Goal: Task Accomplishment & Management: Manage account settings

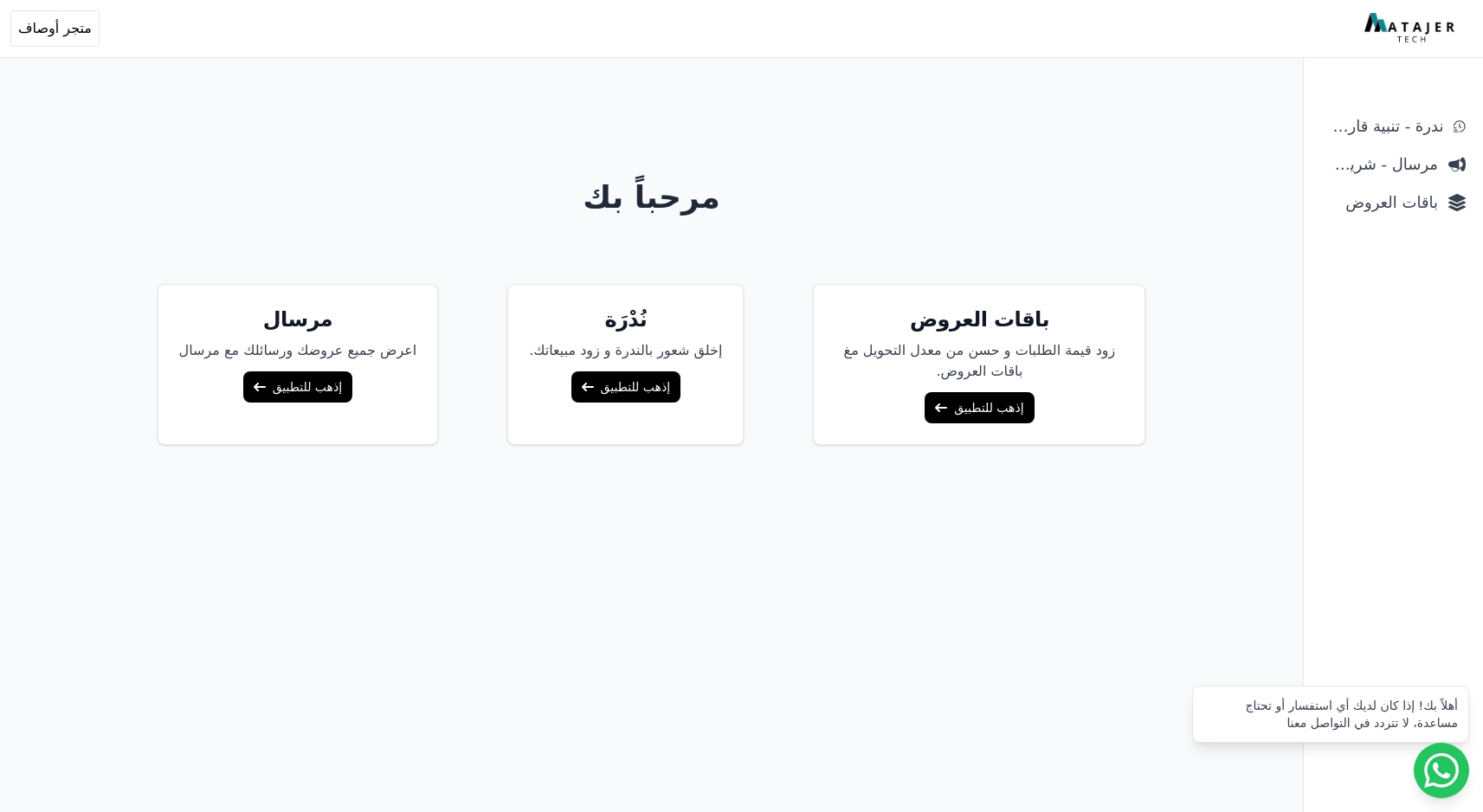
click at [1398, 219] on div "ندرة - تنبية قارب علي النفاذ مرسال - شريط دعاية باقات العروض" at bounding box center [1393, 461] width 179 height 701
click at [1389, 217] on link "باقات العروض" at bounding box center [1393, 202] width 158 height 31
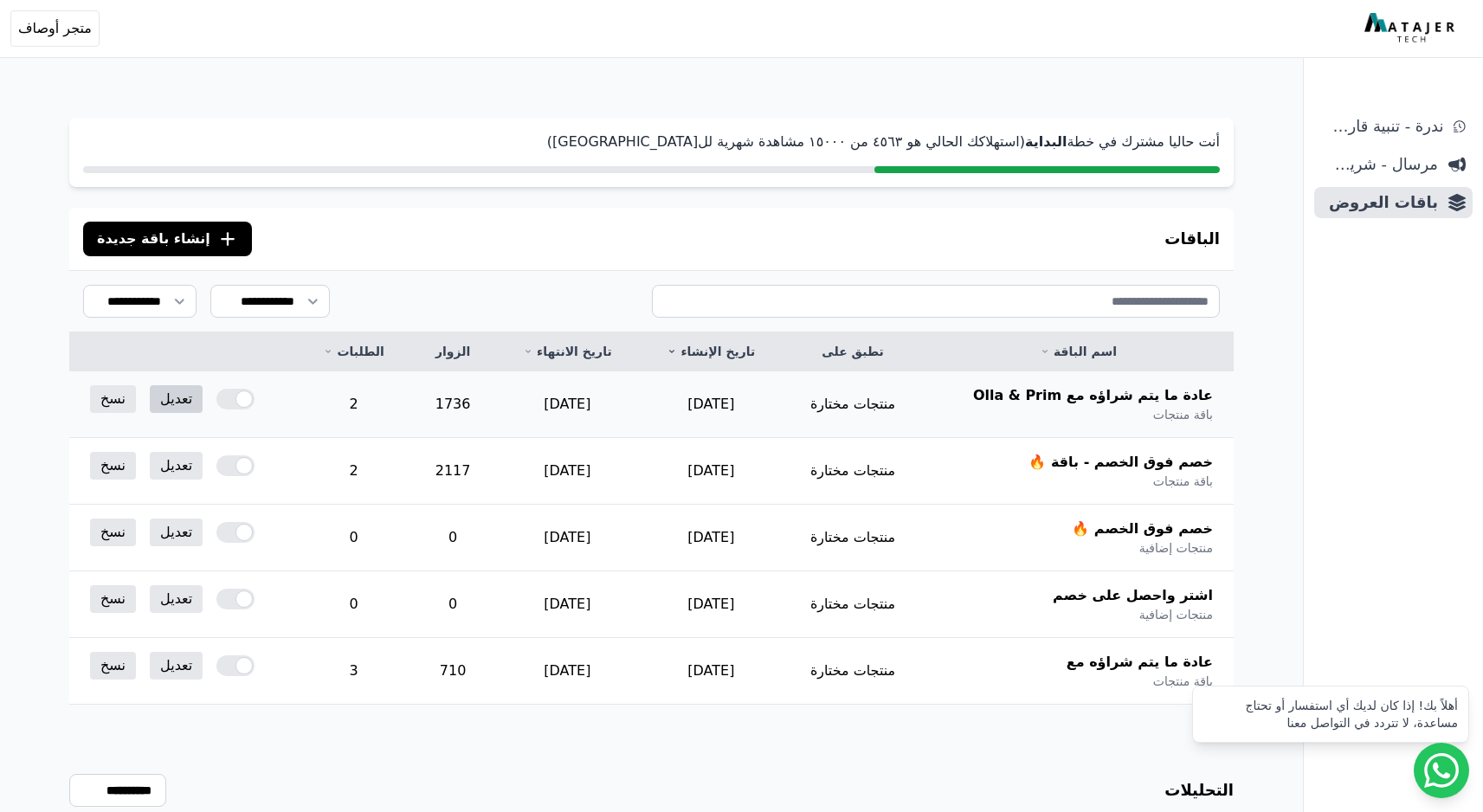
click at [178, 399] on link "تعديل" at bounding box center [176, 399] width 53 height 28
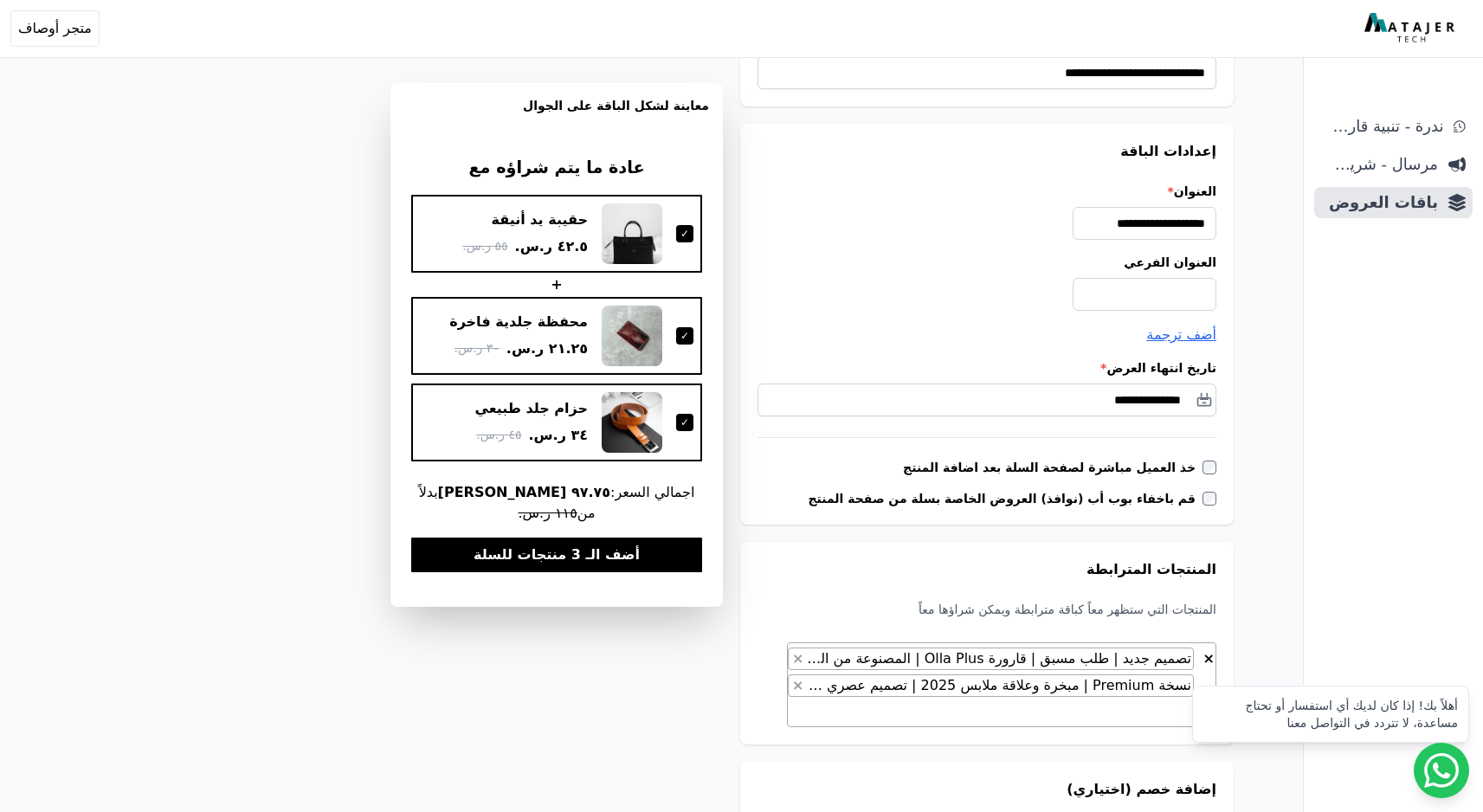
scroll to position [187, 0]
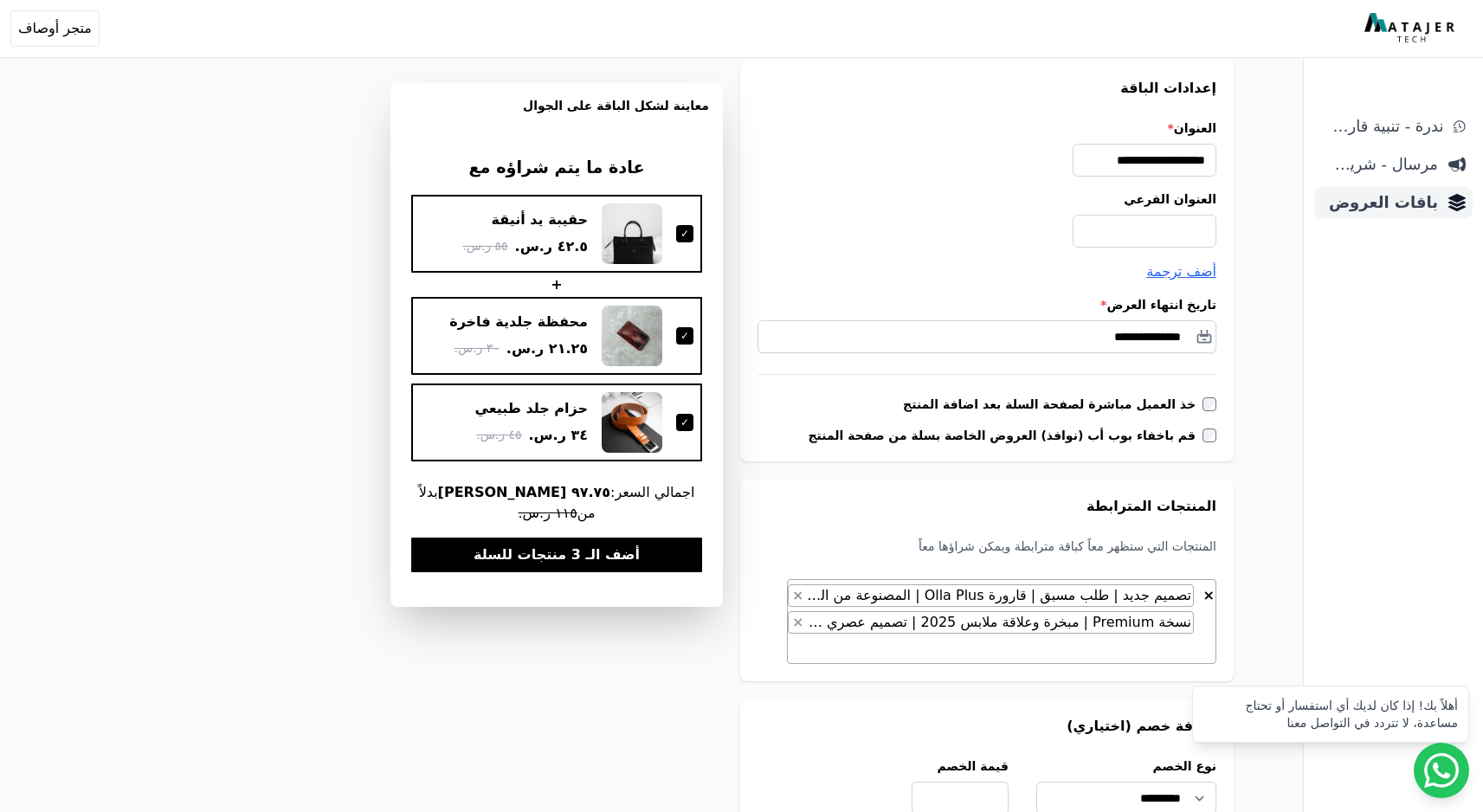
click at [1389, 202] on span "باقات العروض" at bounding box center [1379, 203] width 117 height 25
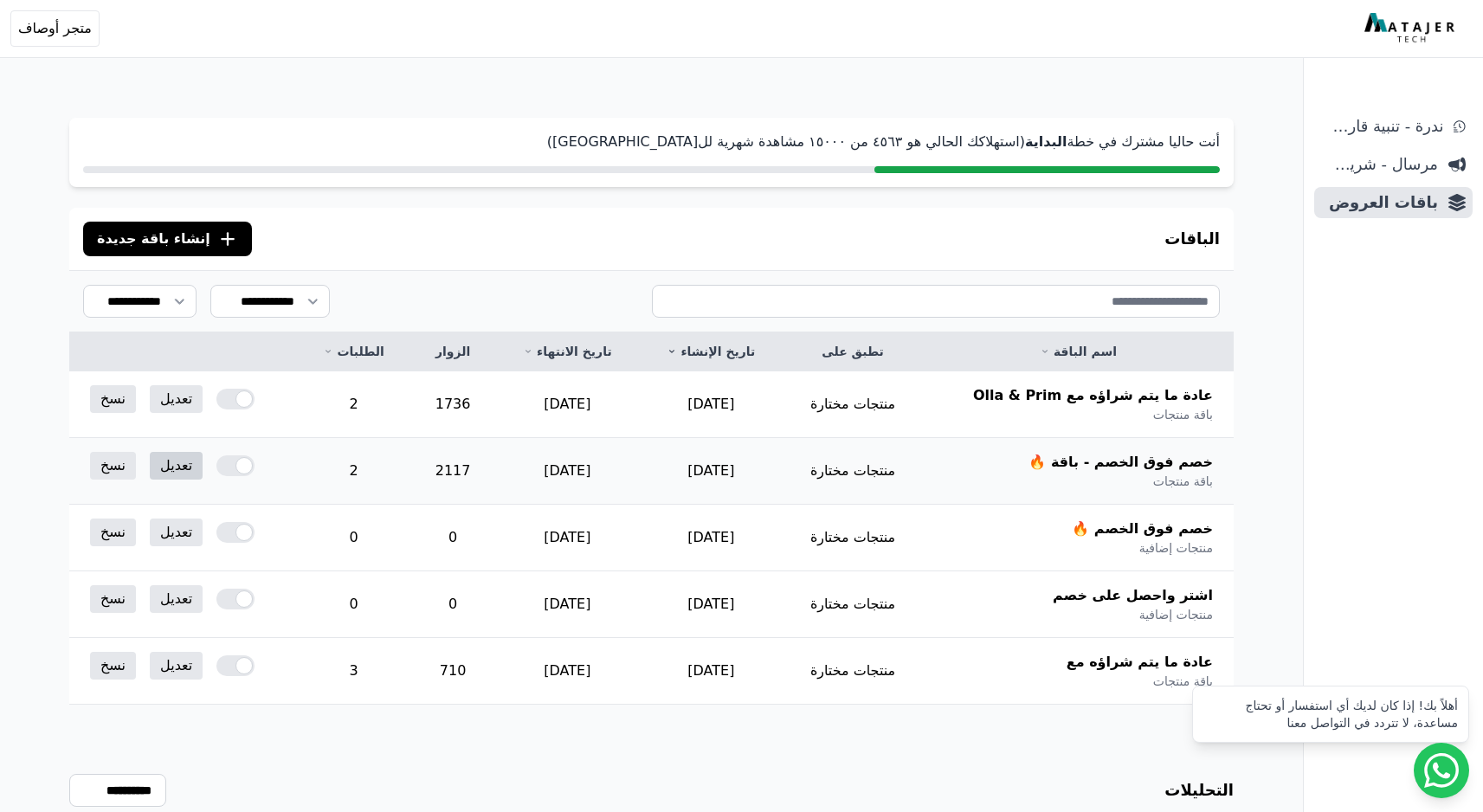
click at [179, 465] on link "تعديل" at bounding box center [176, 466] width 53 height 28
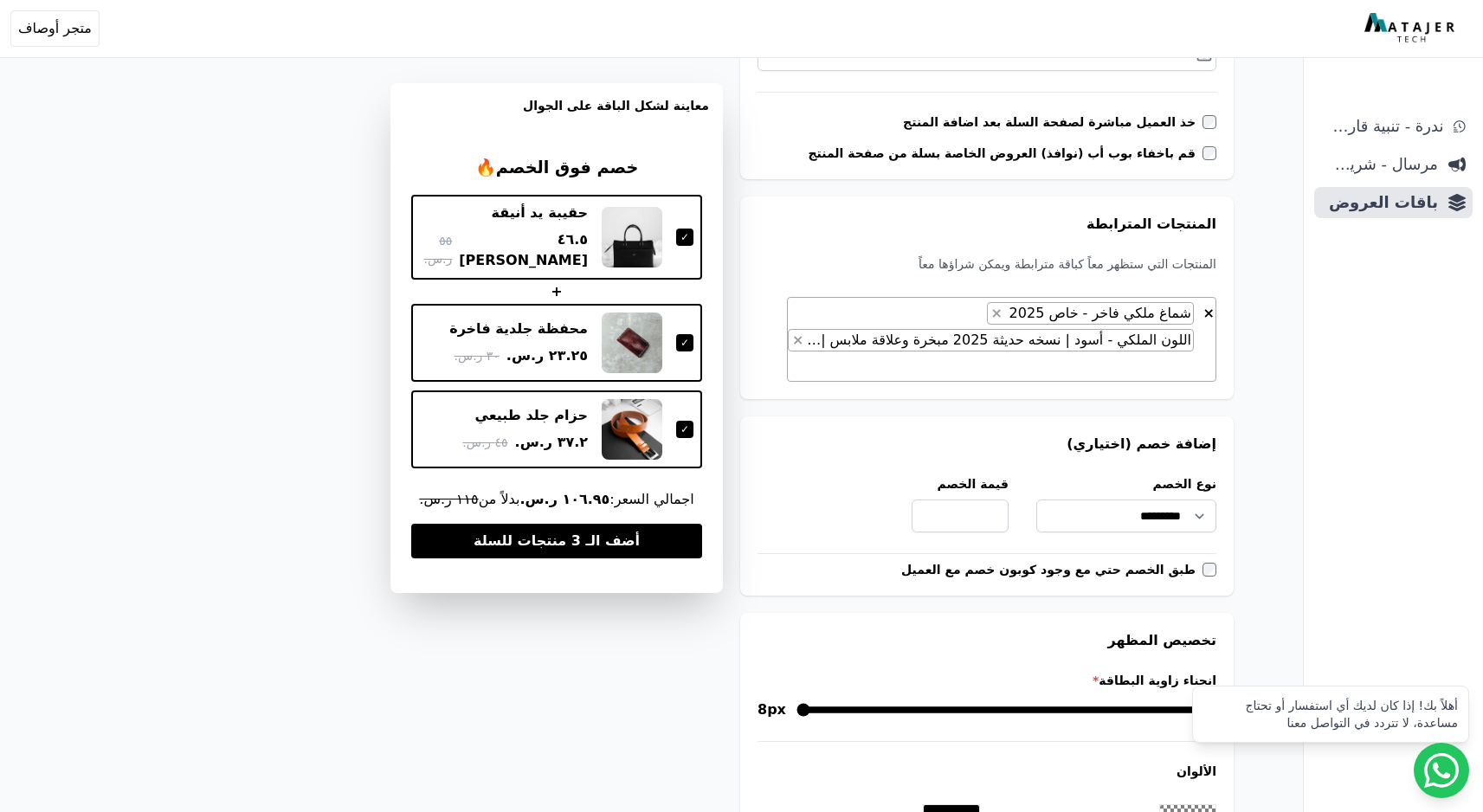
scroll to position [622, 0]
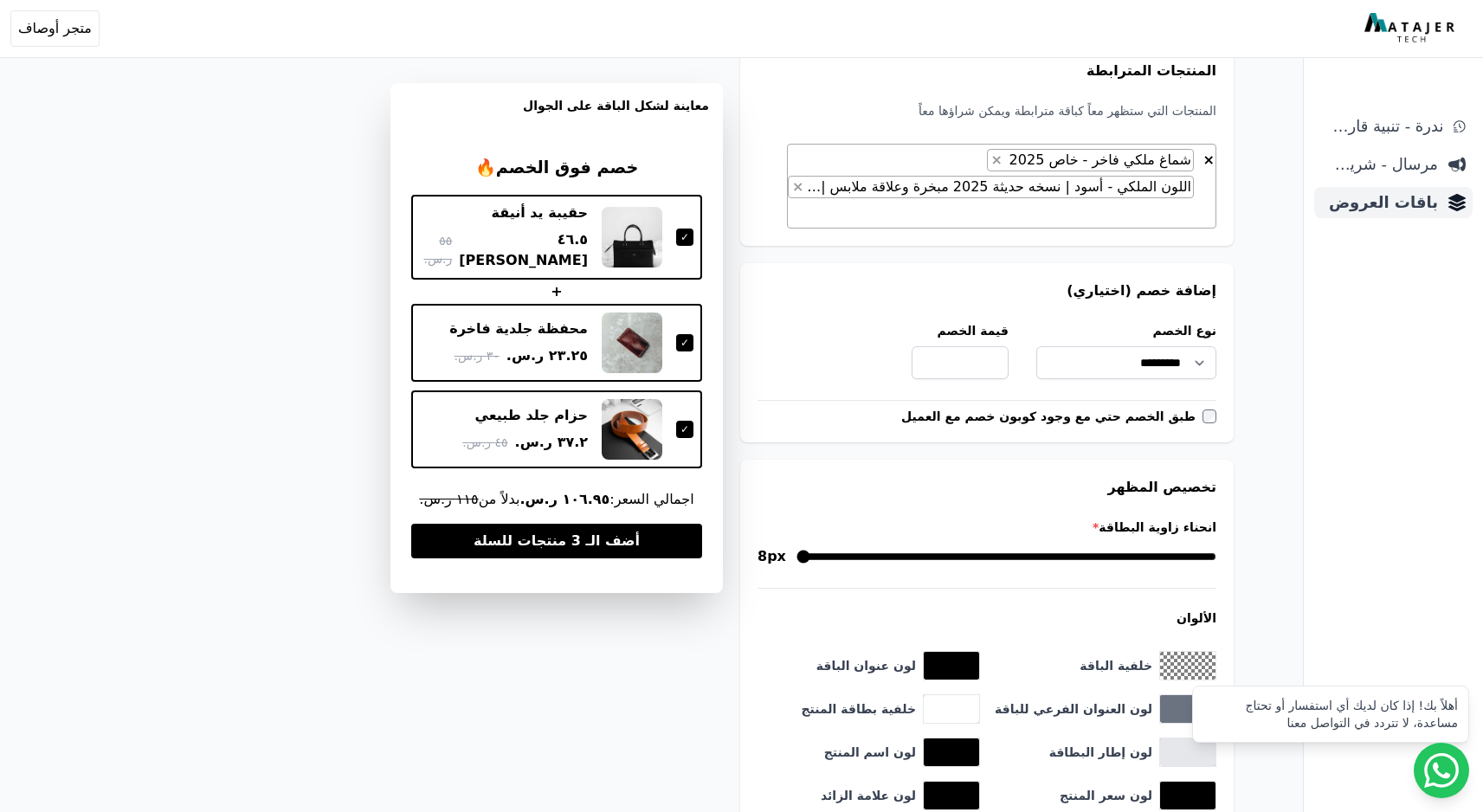
click at [1374, 212] on span "باقات العروض" at bounding box center [1379, 203] width 117 height 25
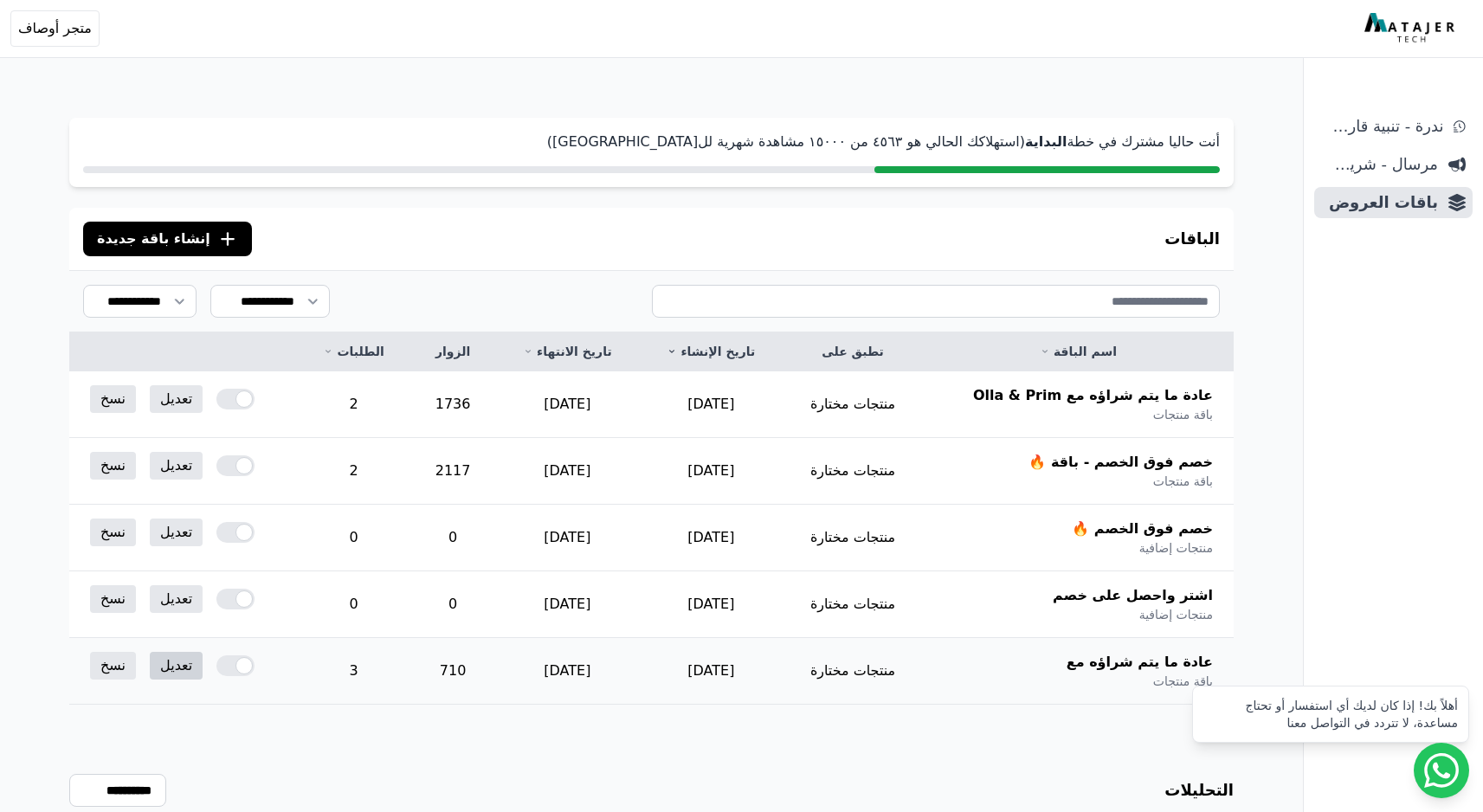
click at [184, 661] on link "تعديل" at bounding box center [176, 665] width 53 height 28
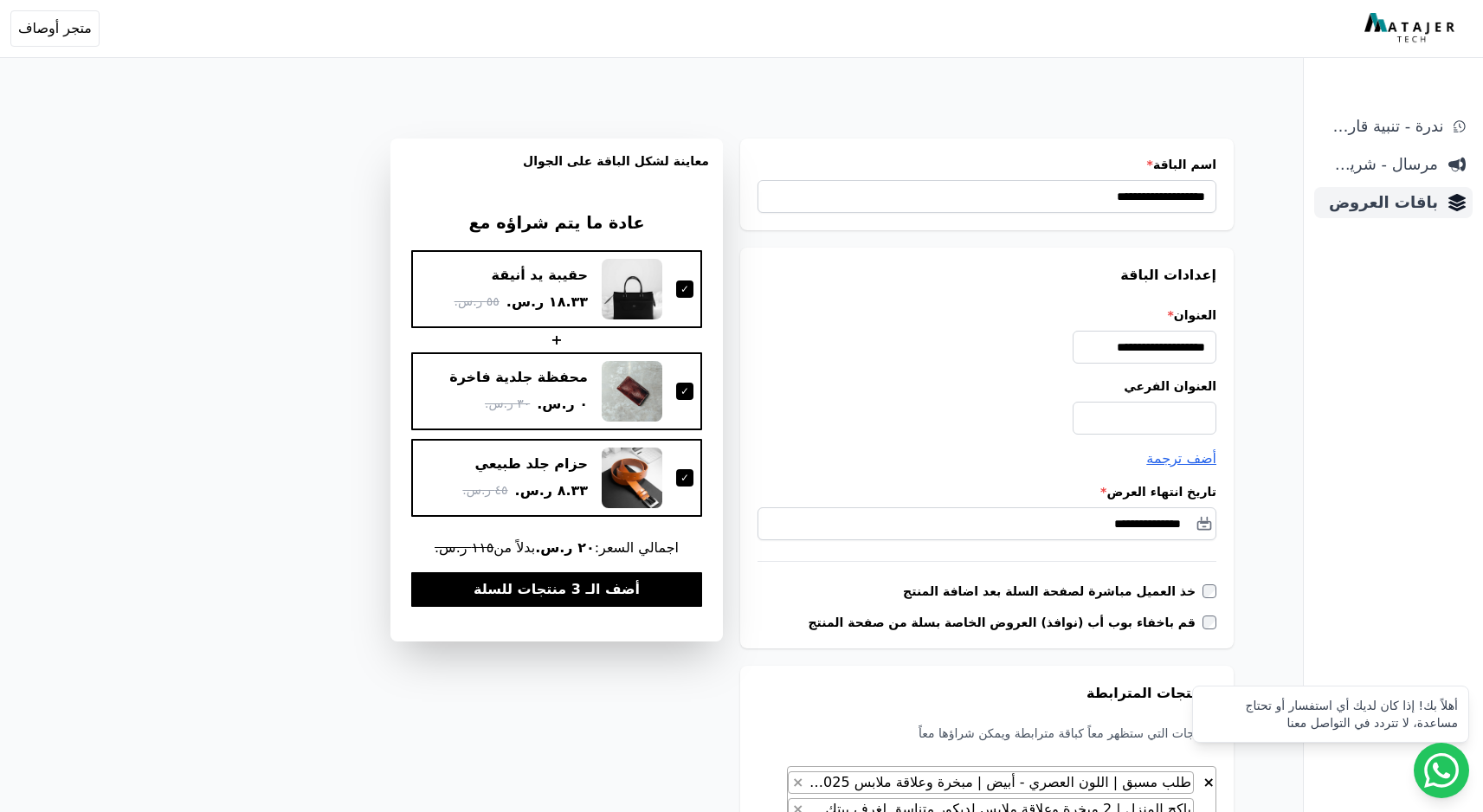
click at [1406, 205] on span "باقات العروض" at bounding box center [1379, 203] width 117 height 25
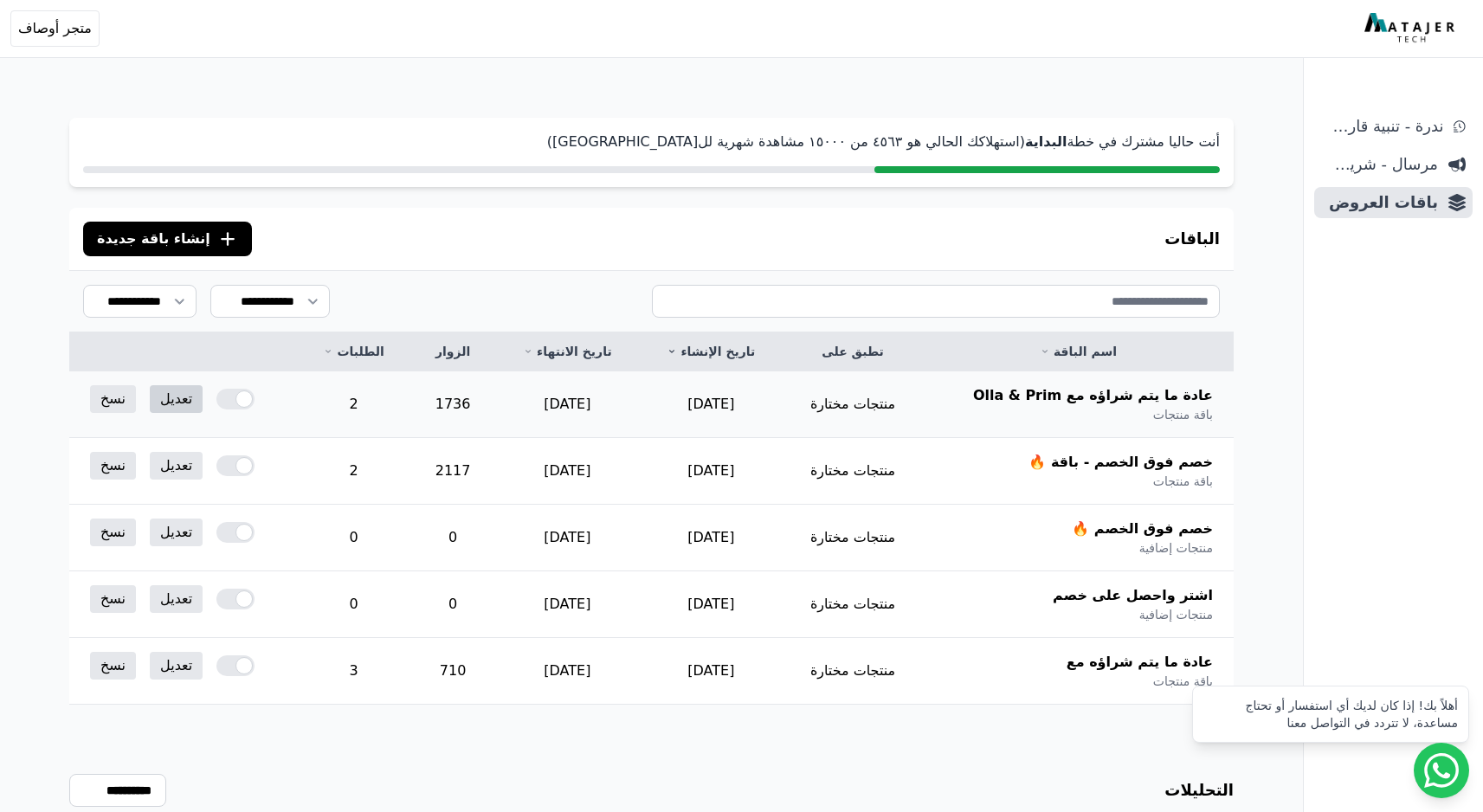
click at [187, 395] on link "تعديل" at bounding box center [176, 399] width 53 height 28
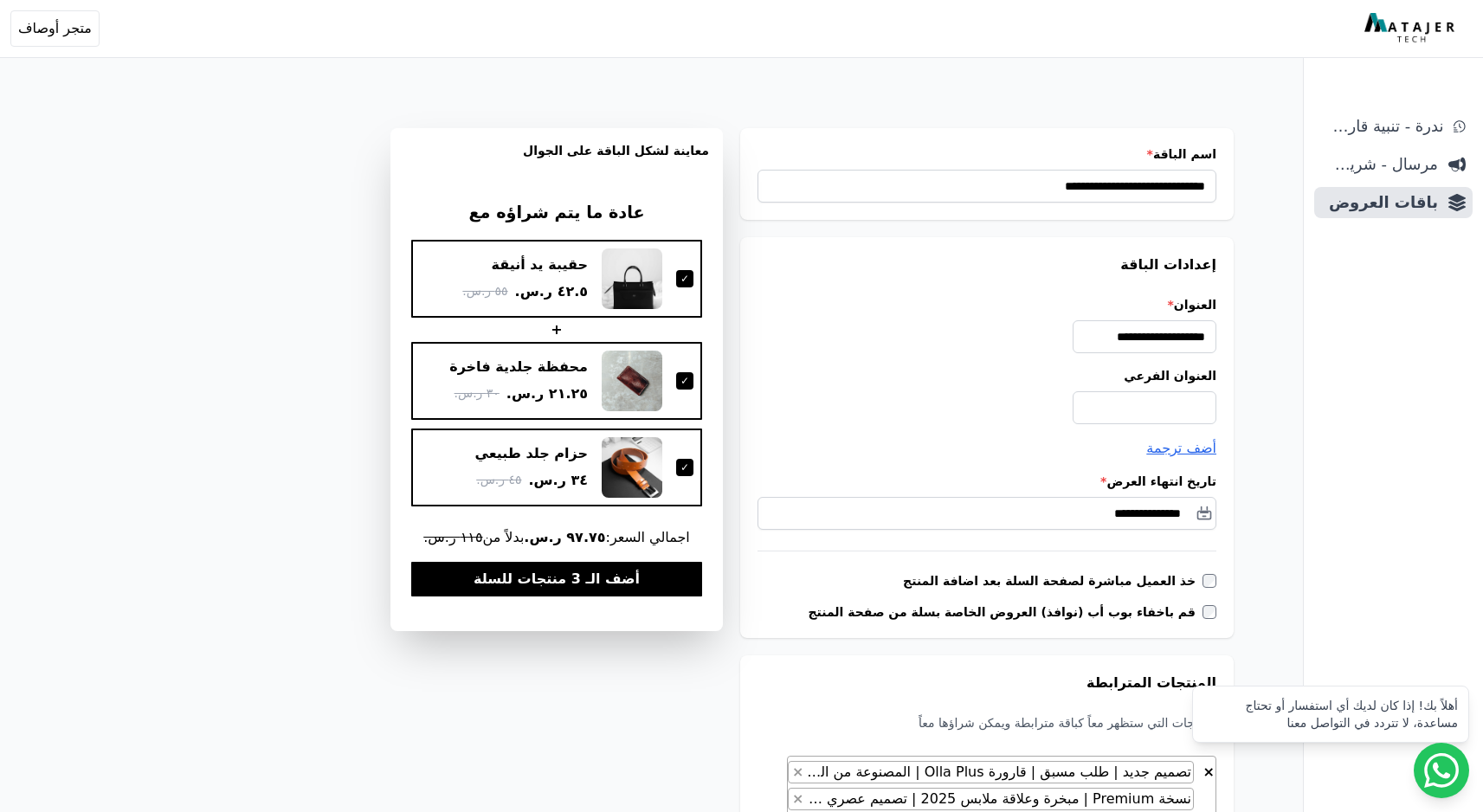
scroll to position [14, 0]
